Goal: Navigation & Orientation: Find specific page/section

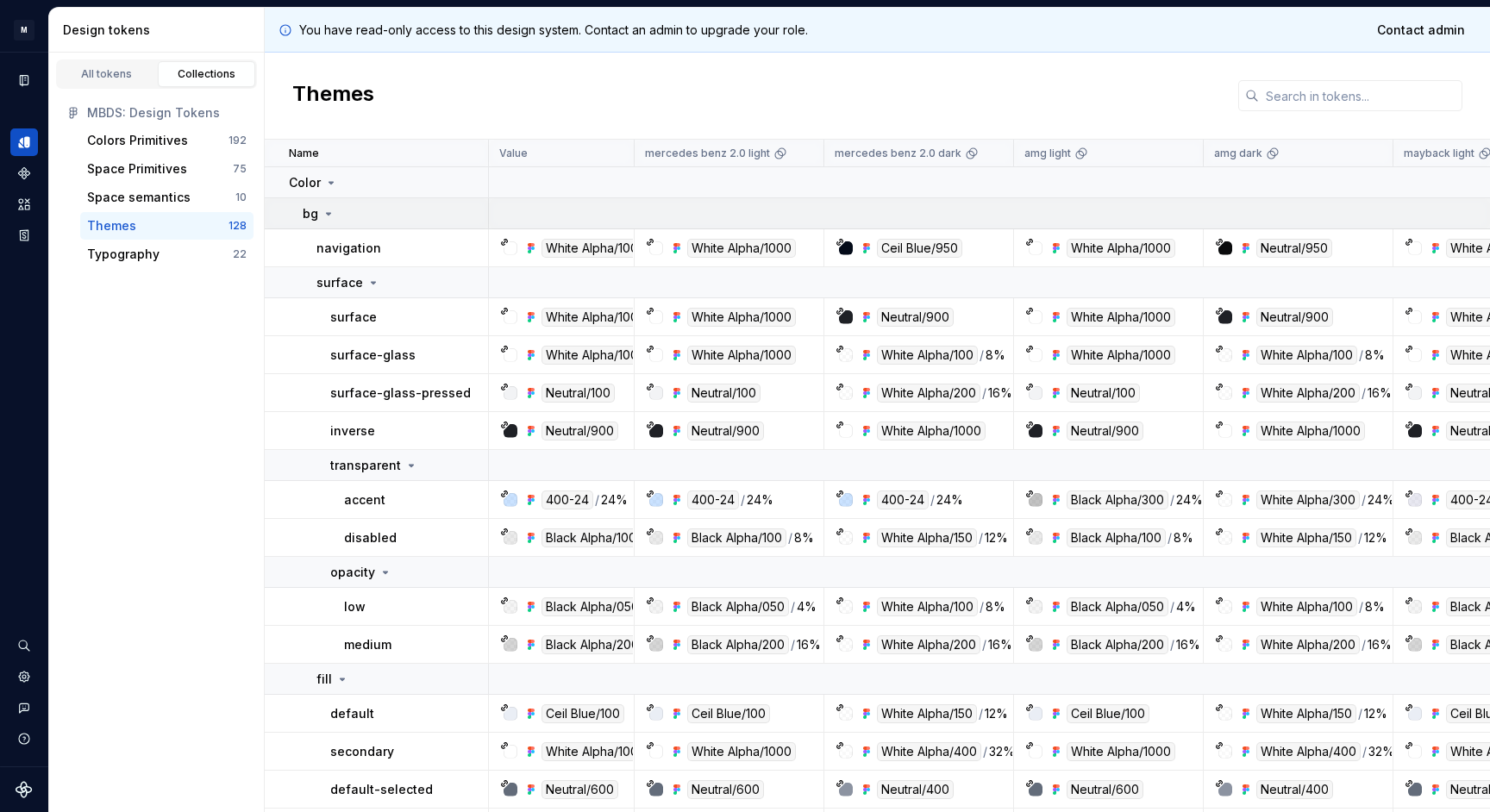
click at [328, 211] on icon at bounding box center [328, 214] width 14 height 14
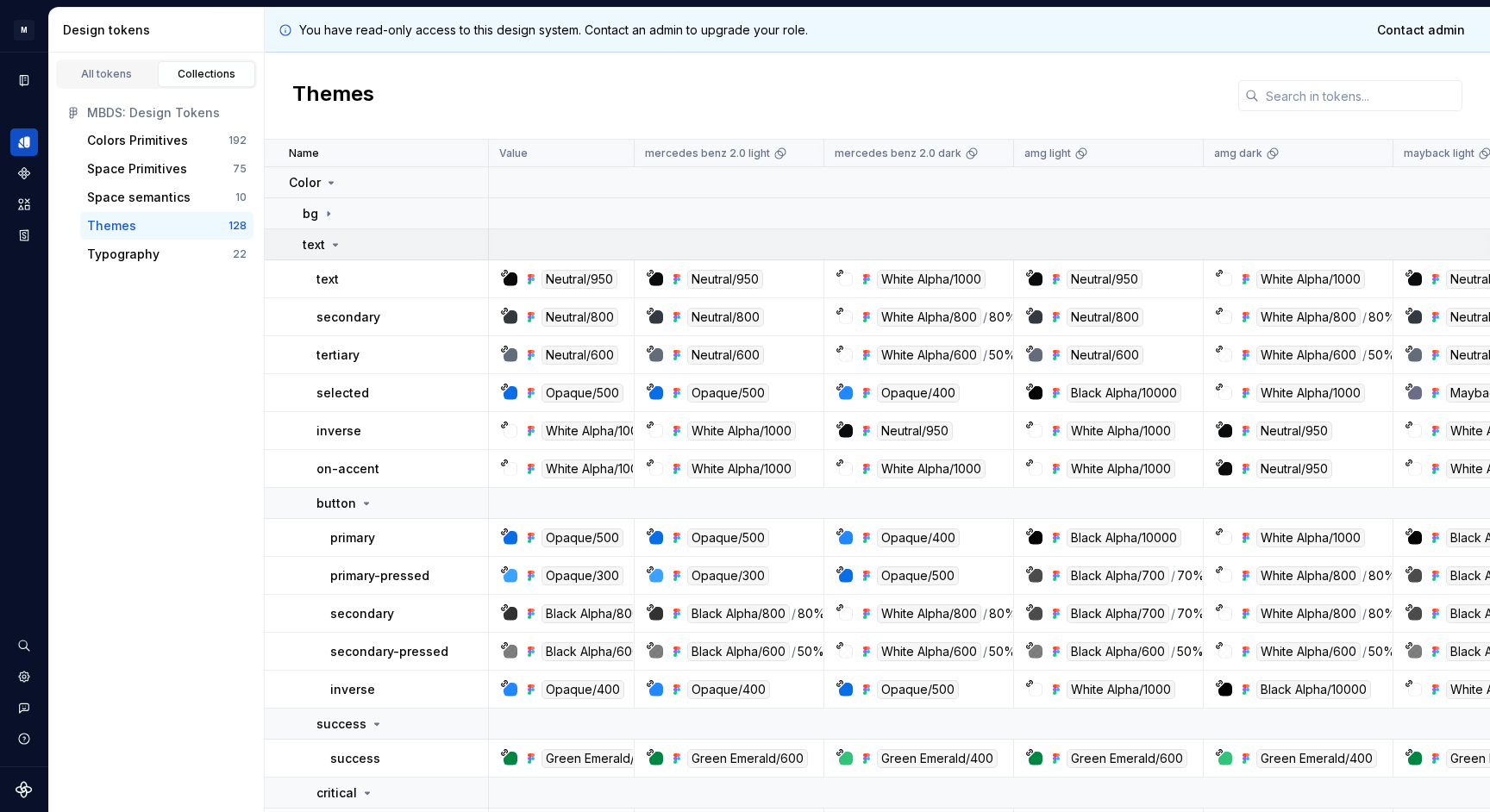
click at [331, 252] on div "text" at bounding box center [322, 244] width 40 height 17
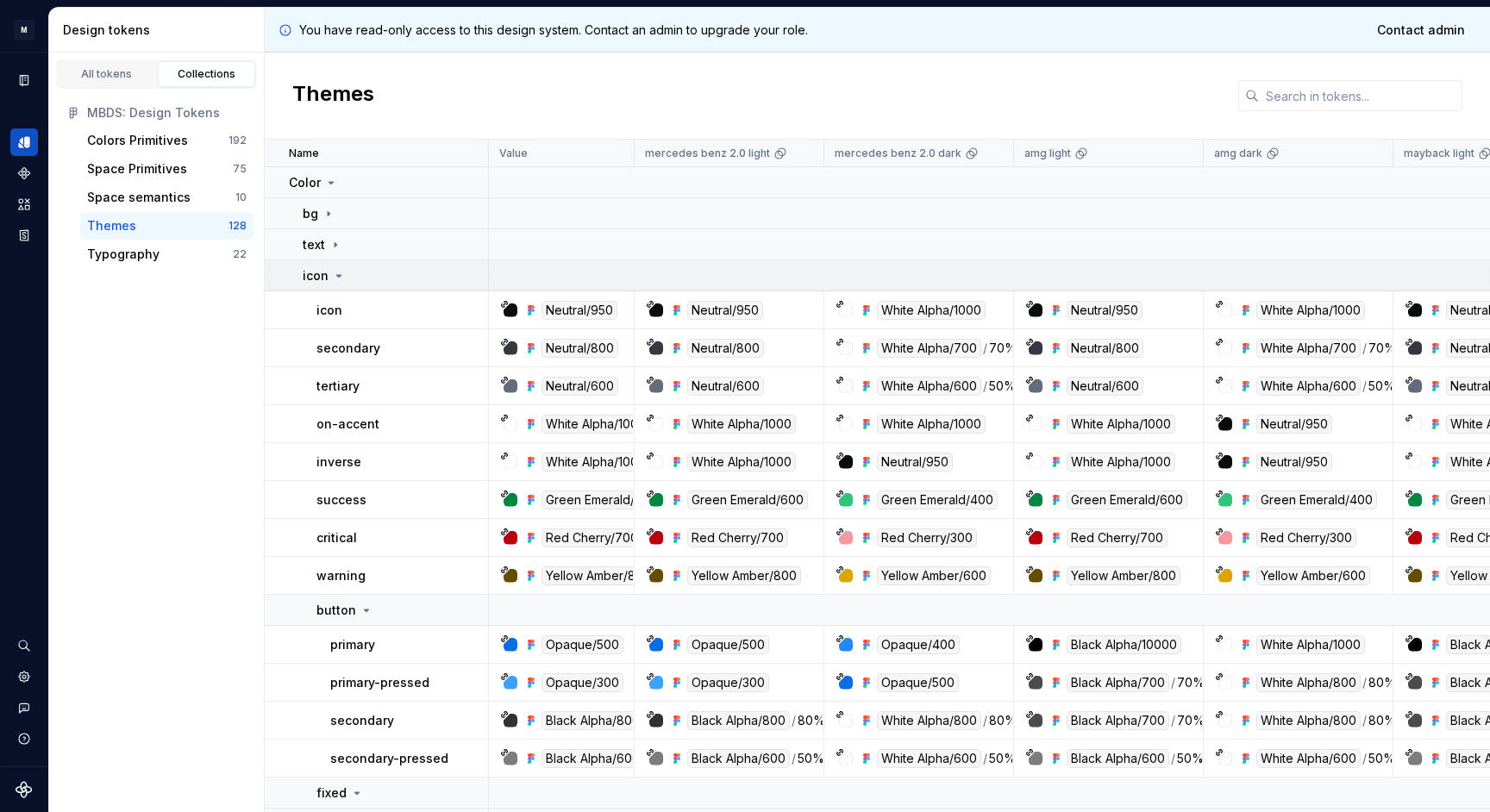
click at [332, 281] on icon at bounding box center [339, 276] width 14 height 14
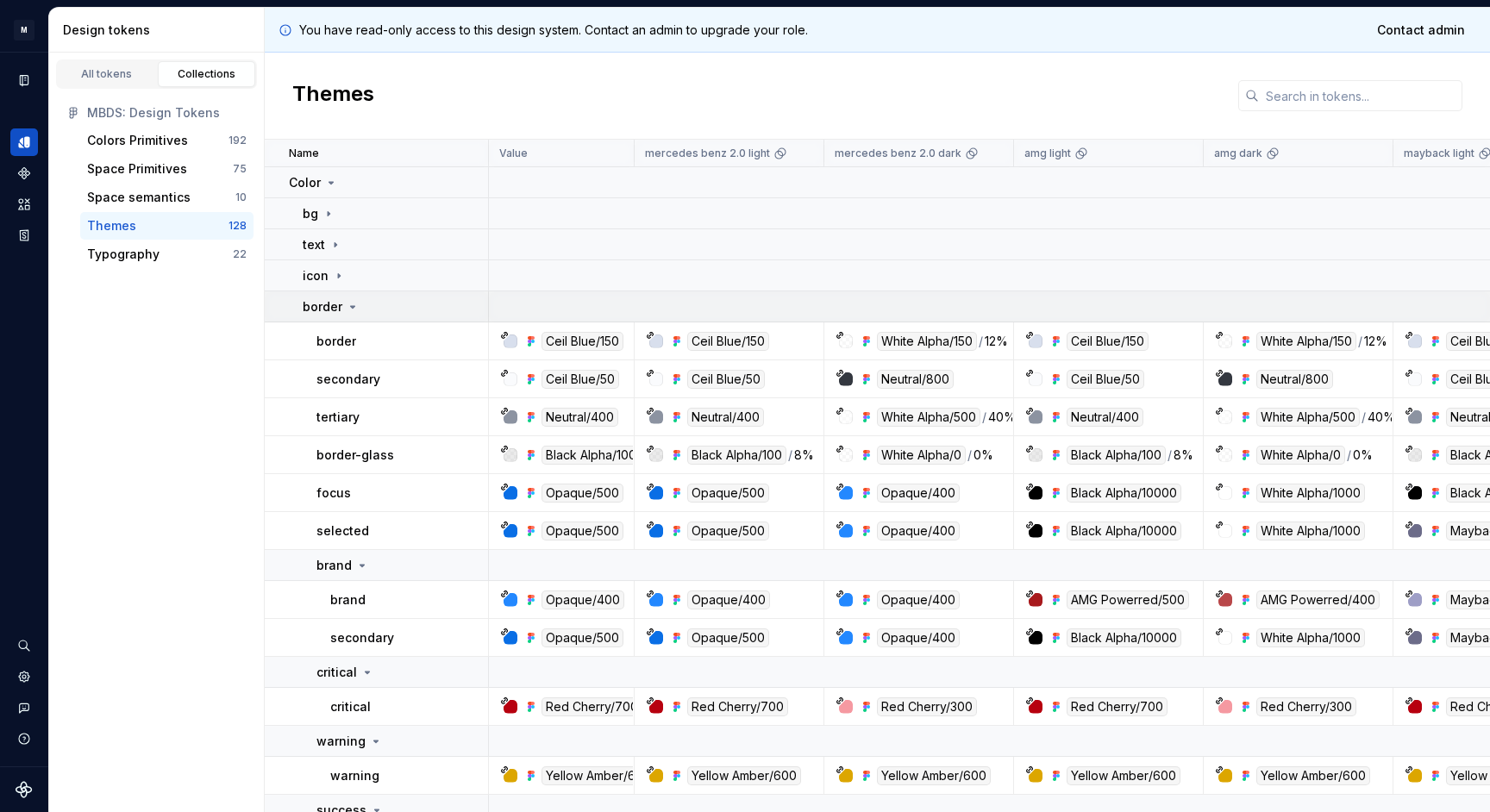
click at [339, 315] on td "border" at bounding box center [377, 306] width 224 height 31
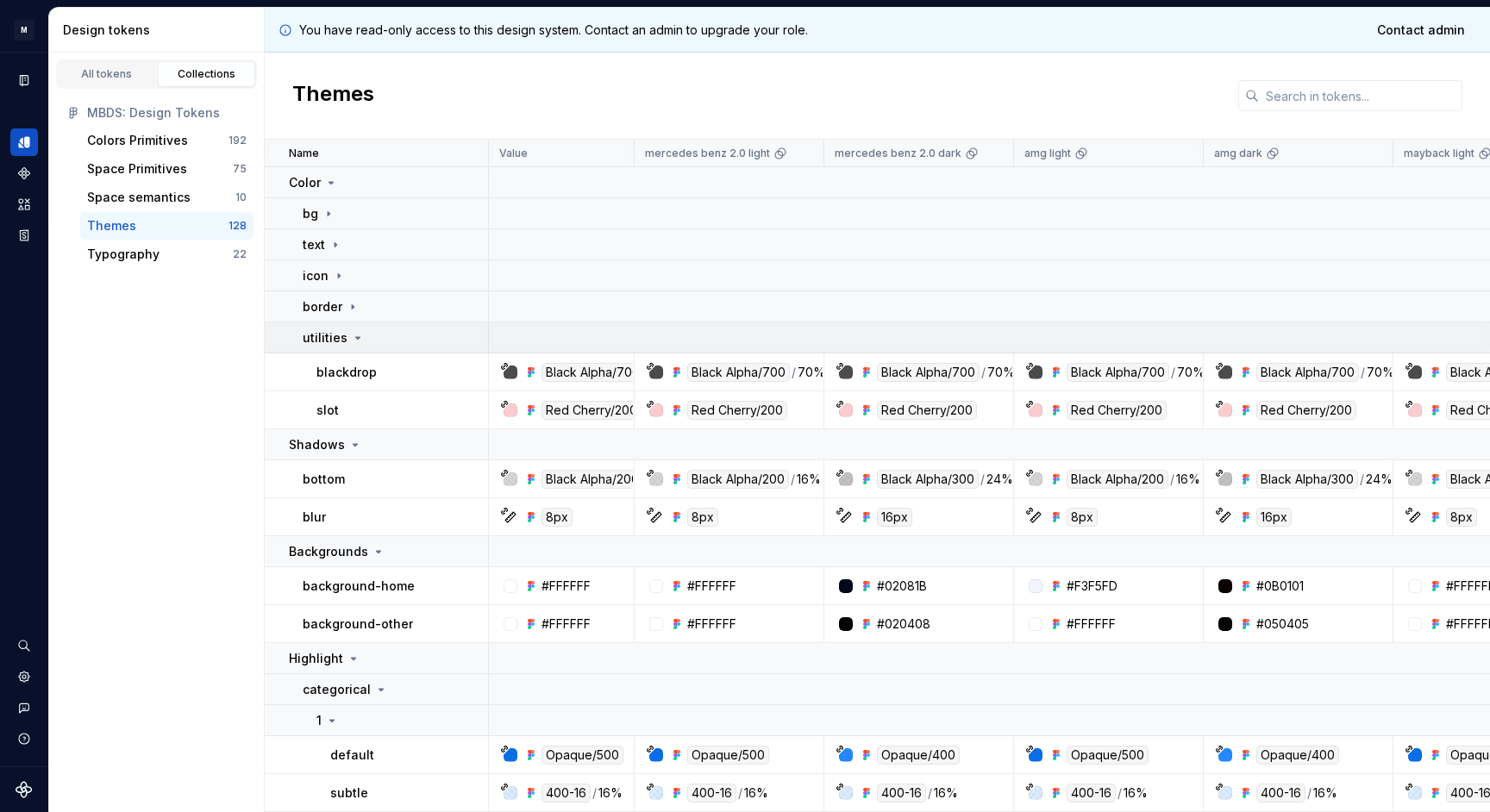
click at [344, 347] on td "utilities" at bounding box center [377, 337] width 224 height 31
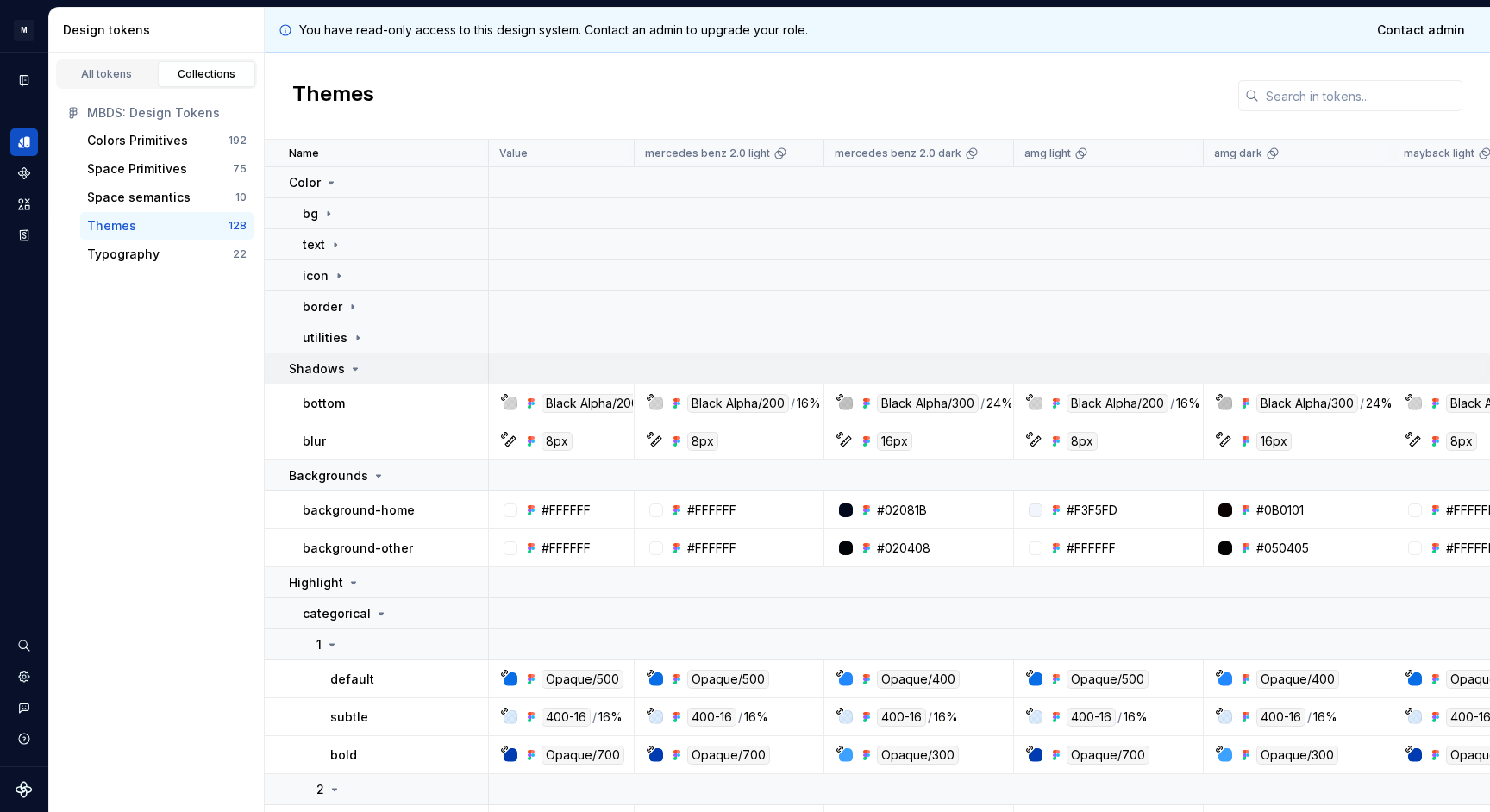
click at [348, 375] on icon at bounding box center [355, 369] width 14 height 14
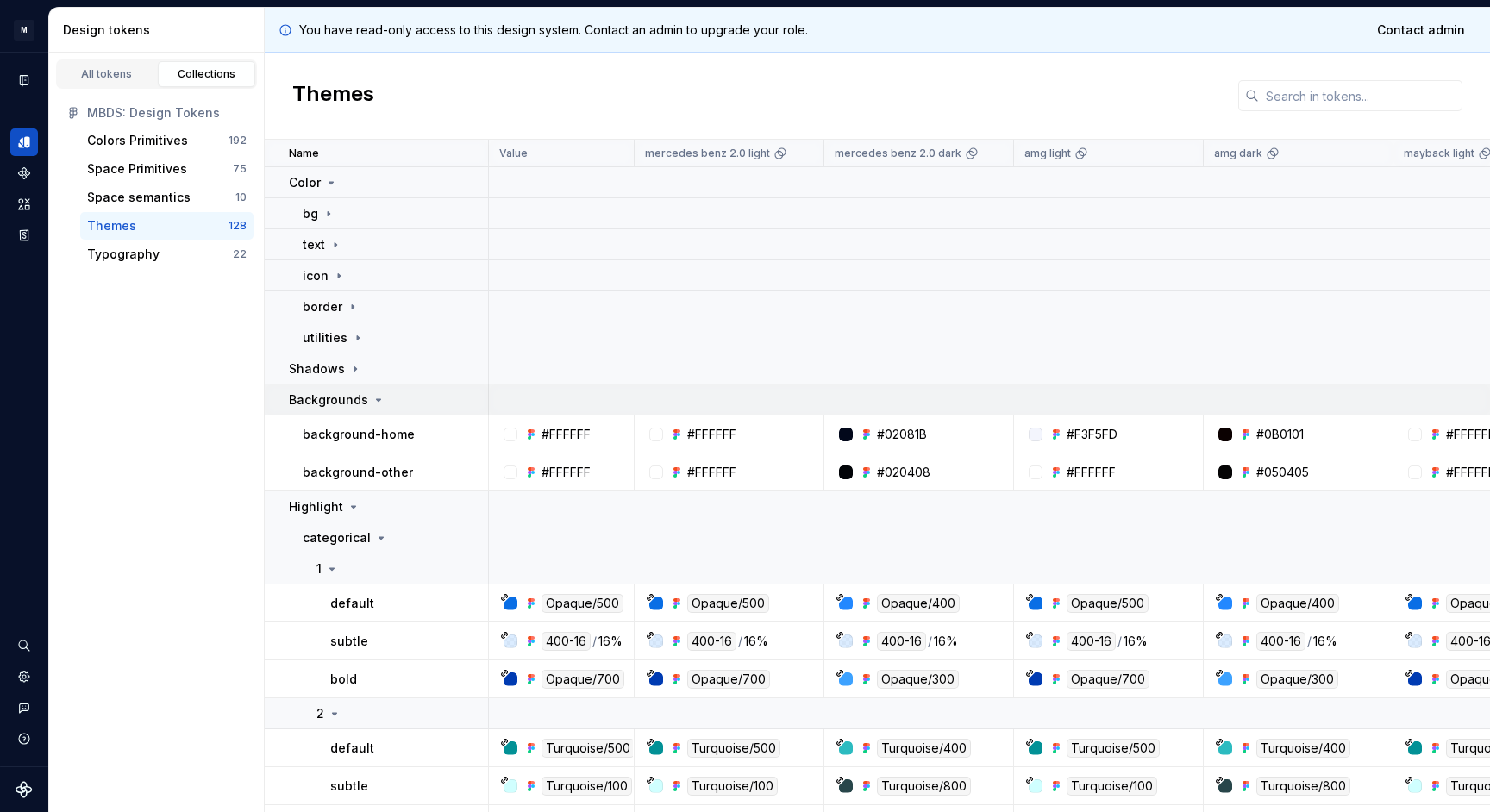
click at [348, 401] on p "Backgrounds" at bounding box center [328, 400] width 79 height 17
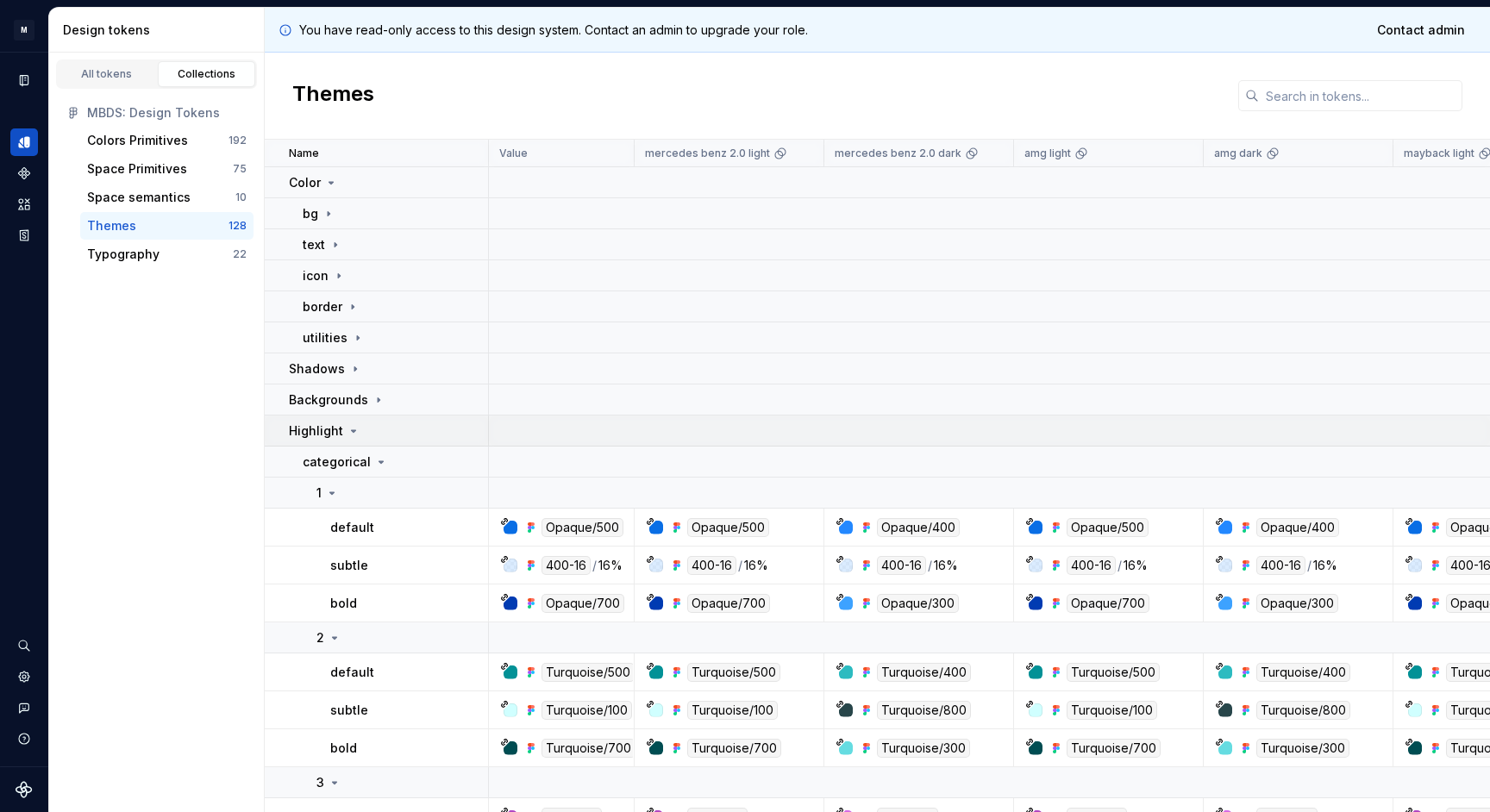
click at [349, 431] on icon at bounding box center [353, 431] width 14 height 14
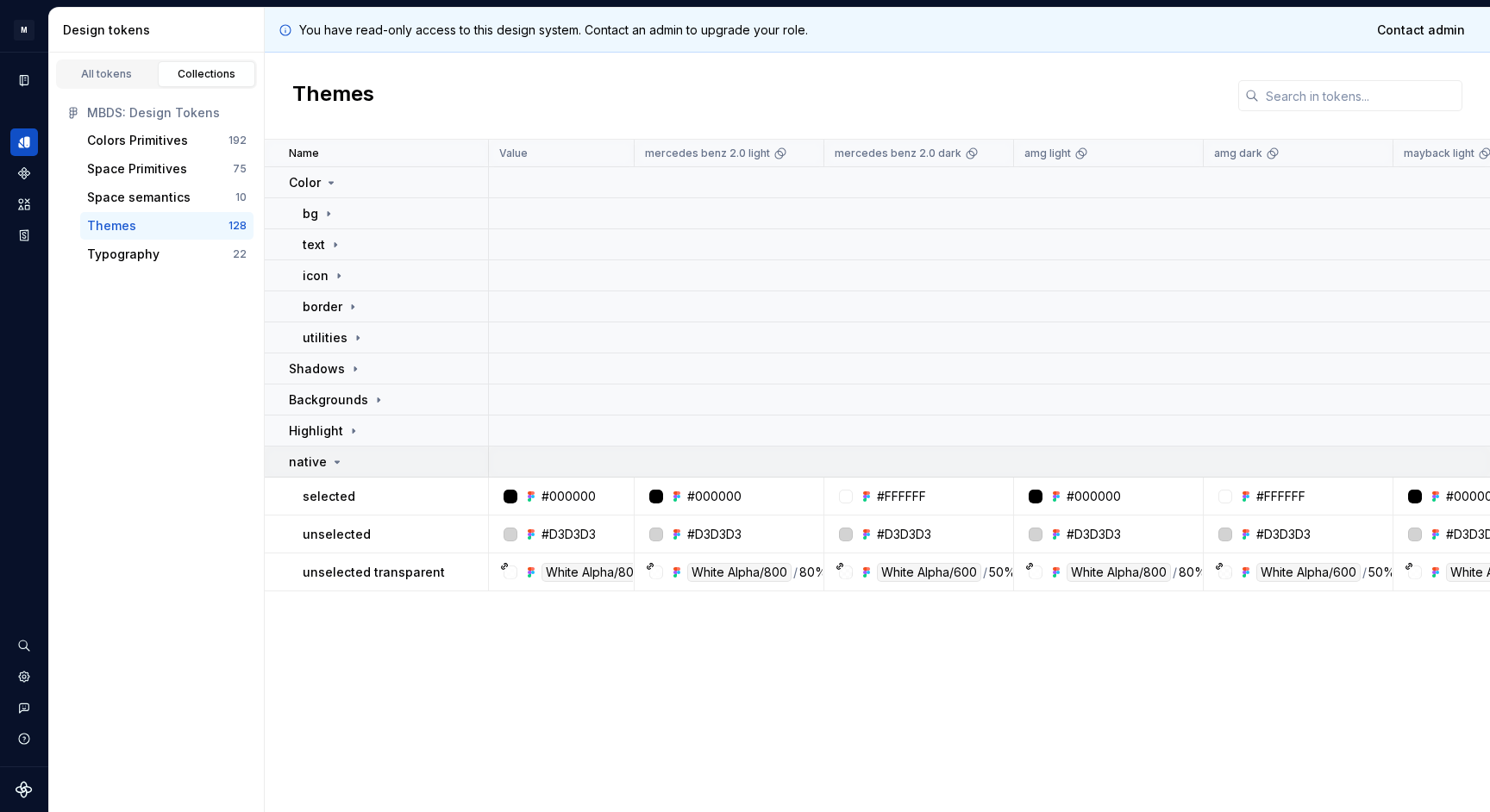
click at [369, 456] on div "native" at bounding box center [388, 461] width 198 height 17
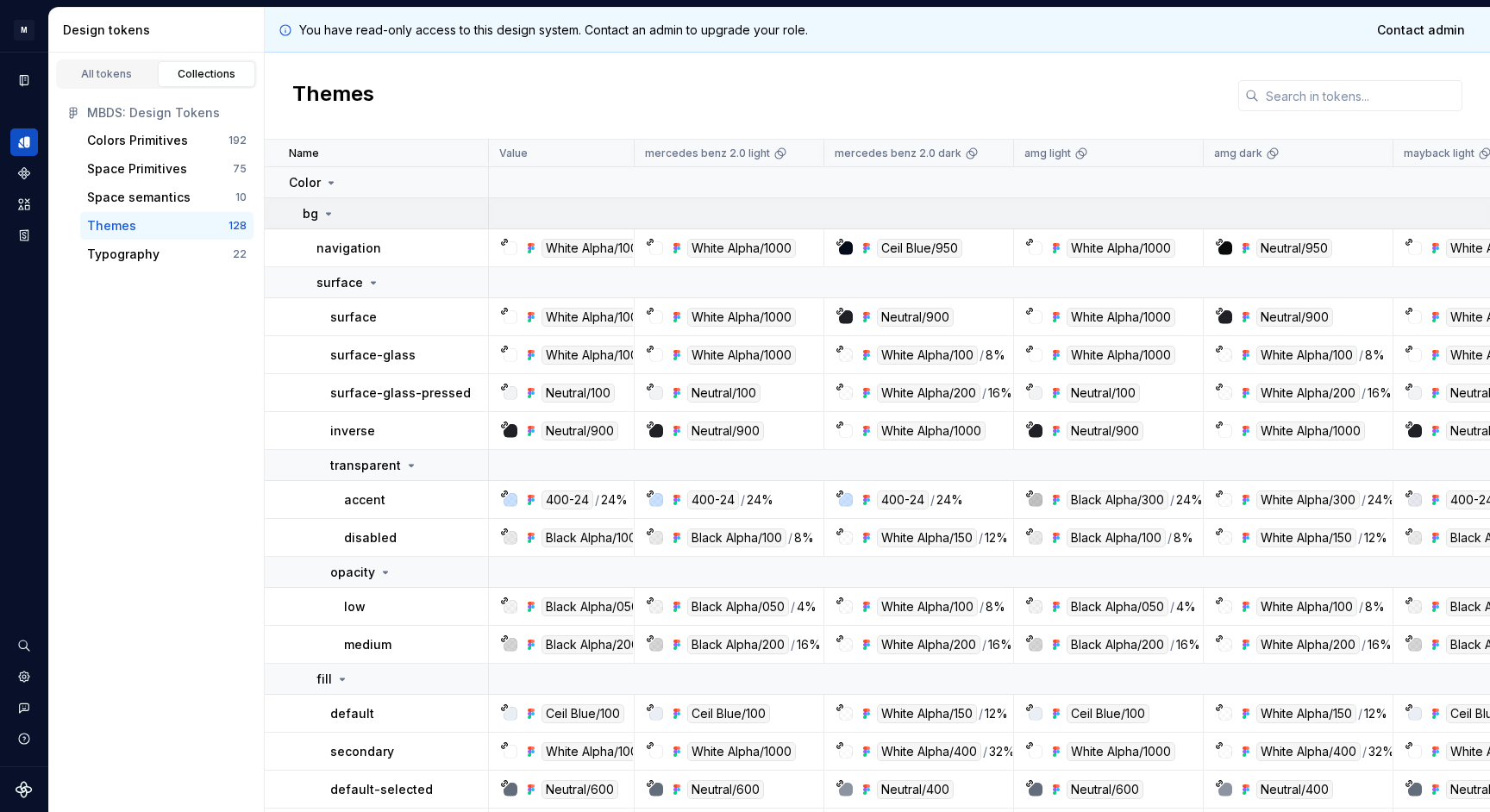
click at [330, 217] on icon at bounding box center [328, 214] width 14 height 14
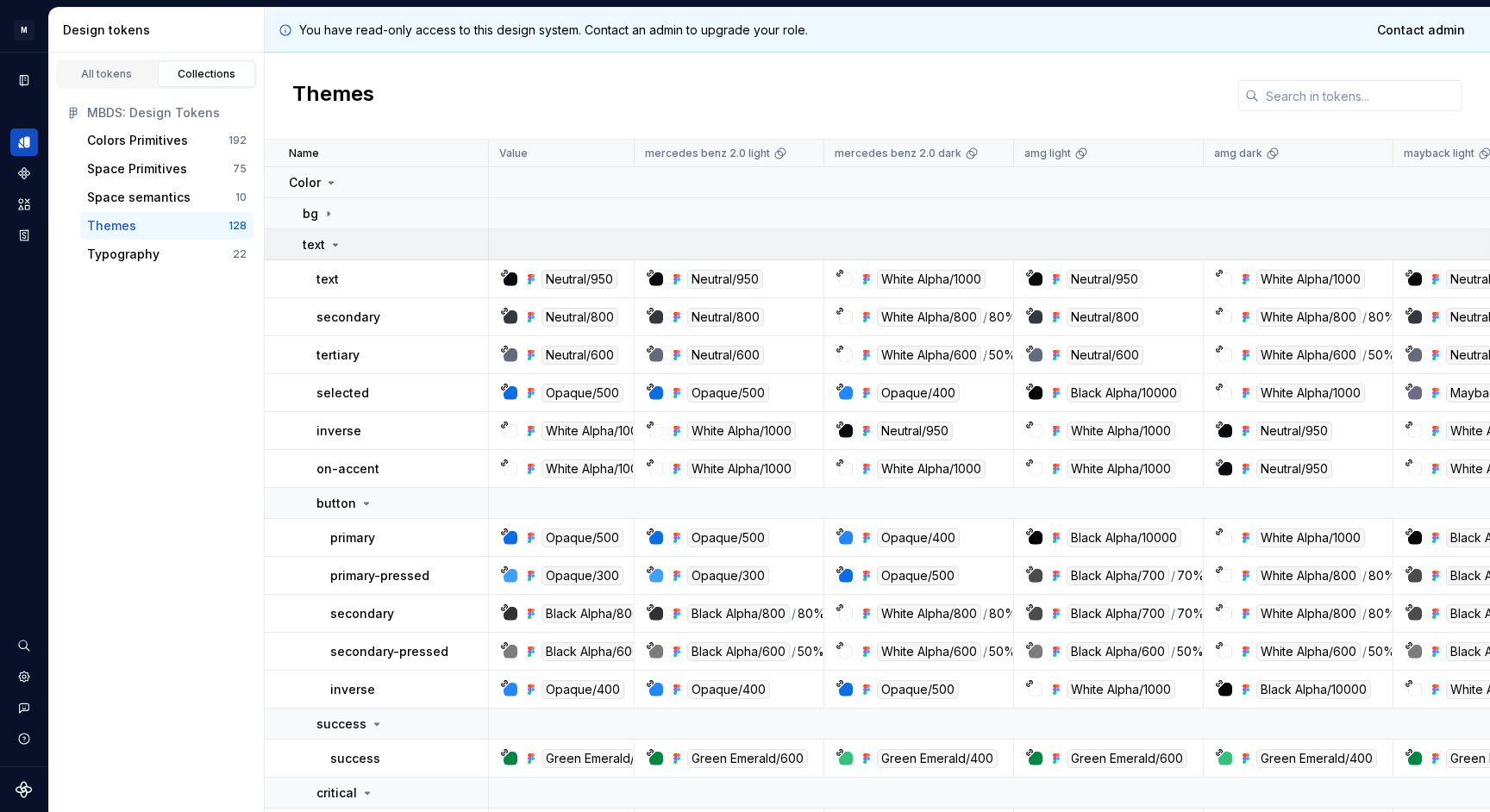
click at [338, 247] on icon at bounding box center [335, 245] width 14 height 14
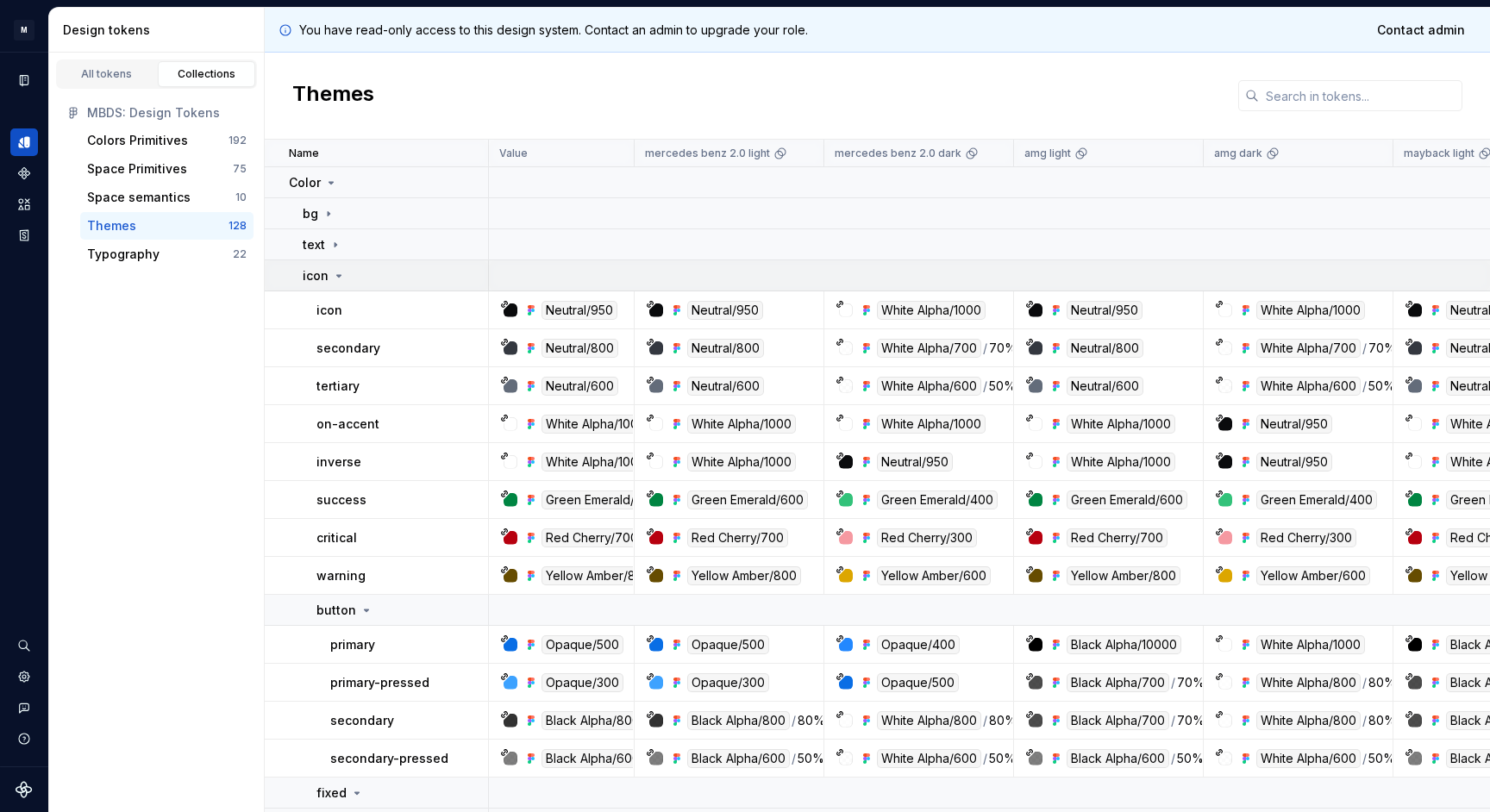
click at [340, 276] on icon at bounding box center [339, 276] width 14 height 14
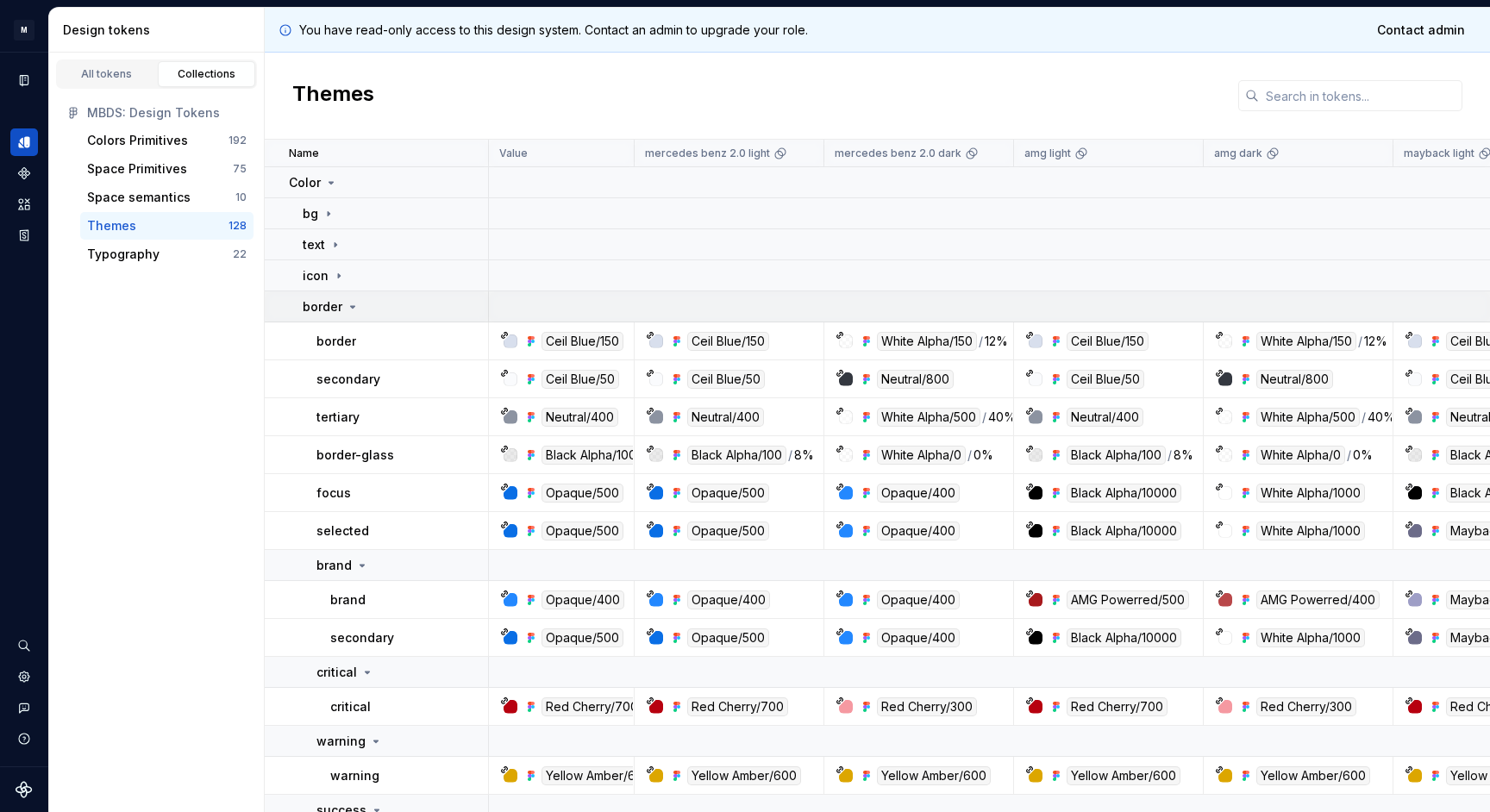
click at [346, 301] on icon at bounding box center [353, 306] width 14 height 14
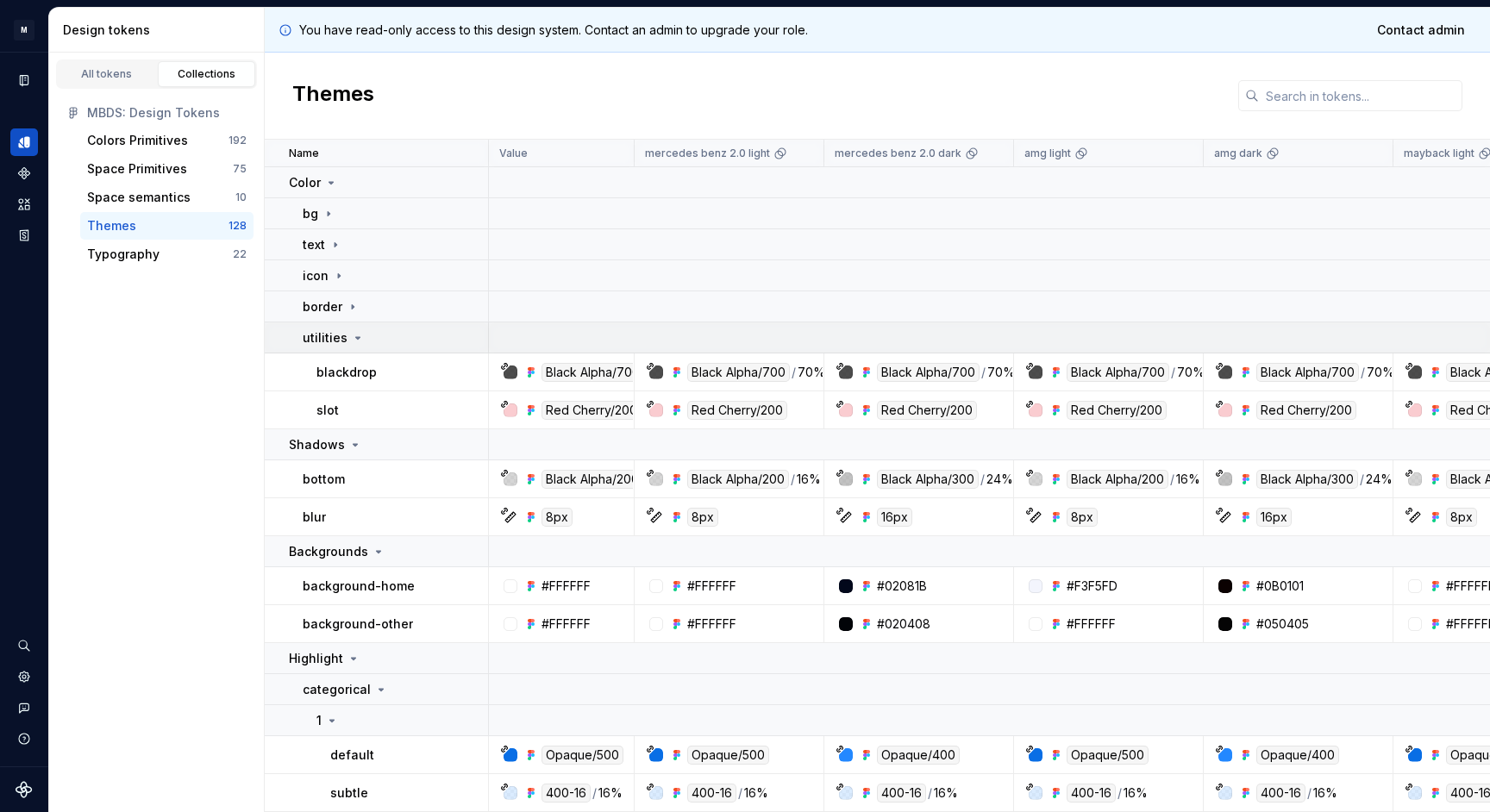
click at [351, 332] on icon at bounding box center [358, 338] width 14 height 14
